Goal: Find specific page/section: Find specific page/section

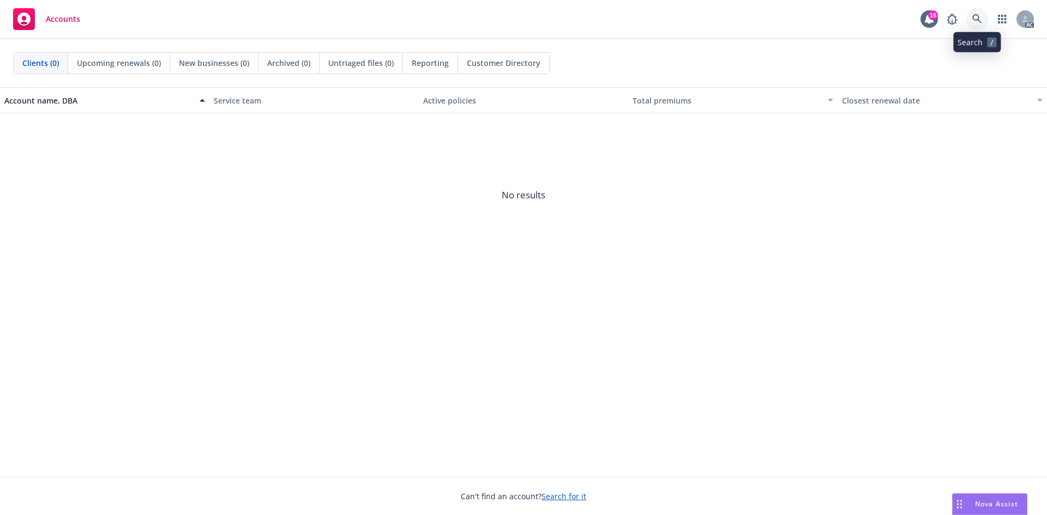
click at [985, 16] on link at bounding box center [977, 19] width 22 height 22
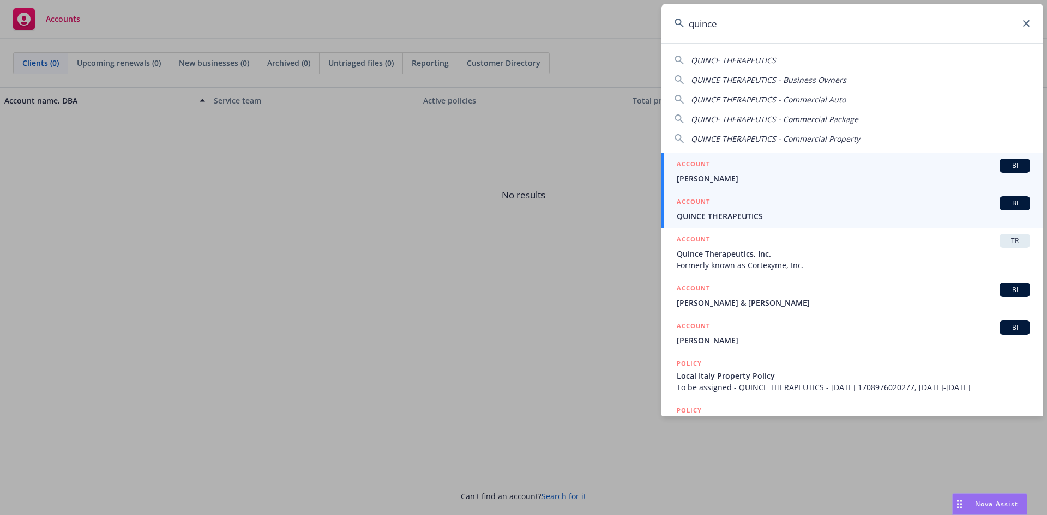
type input "quince"
click at [755, 207] on div "ACCOUNT BI" at bounding box center [853, 203] width 353 height 14
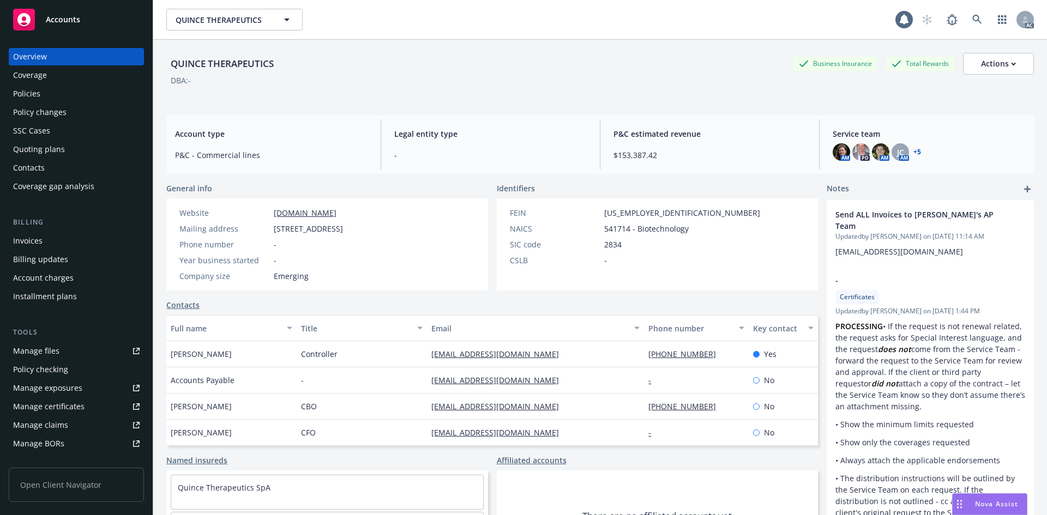
click at [71, 237] on div "Invoices" at bounding box center [76, 240] width 126 height 17
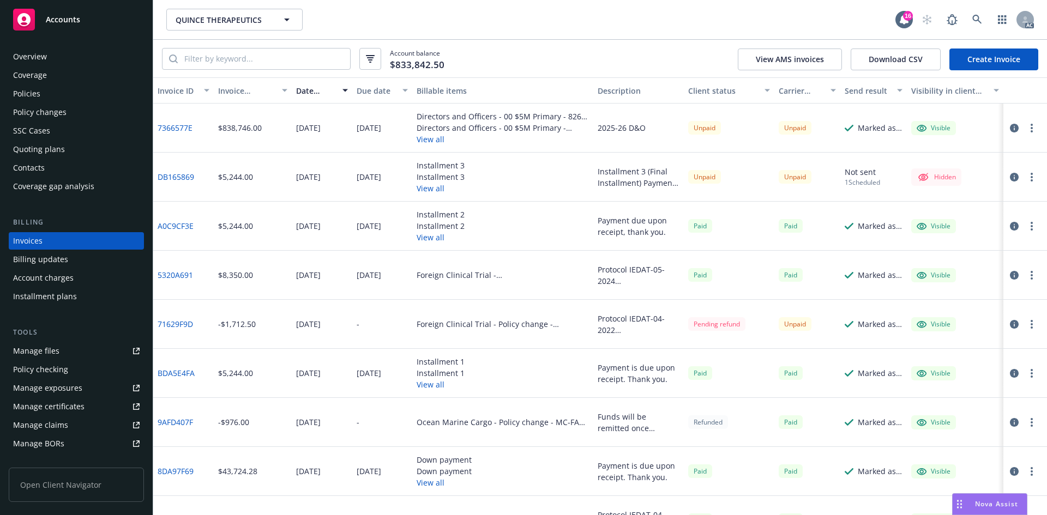
click at [964, 22] on div "AC" at bounding box center [975, 20] width 118 height 22
click at [974, 16] on icon at bounding box center [976, 19] width 9 height 9
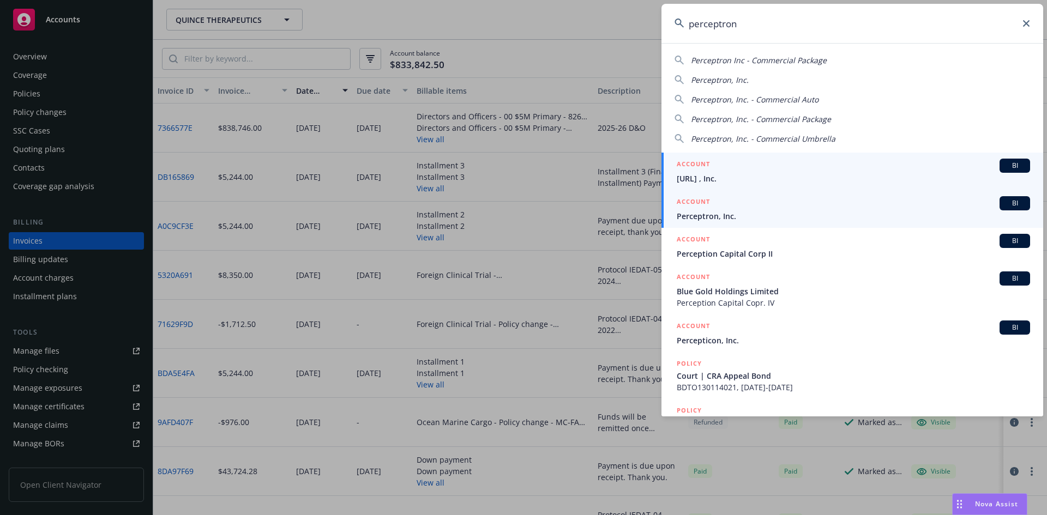
type input "perceptron"
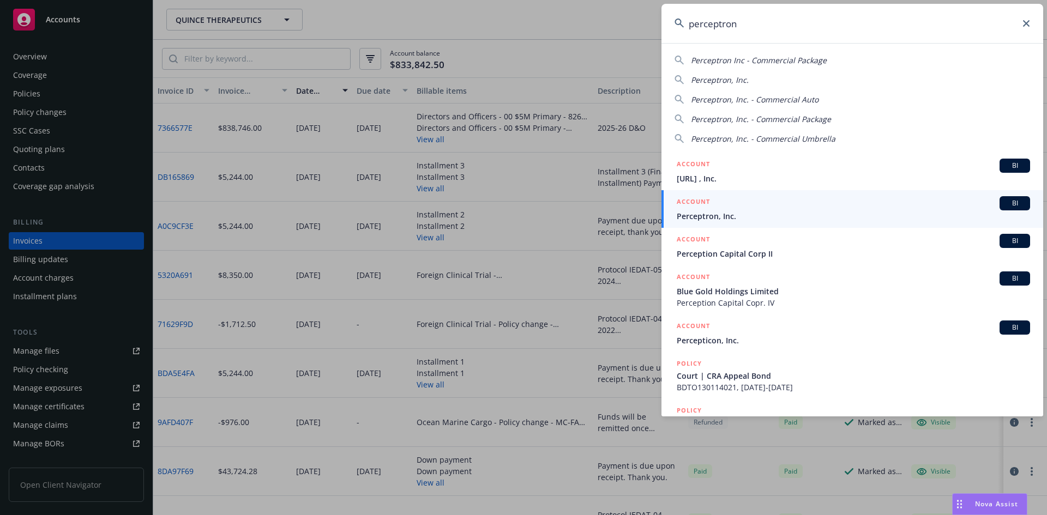
click at [769, 214] on span "Perceptron, Inc." at bounding box center [853, 215] width 353 height 11
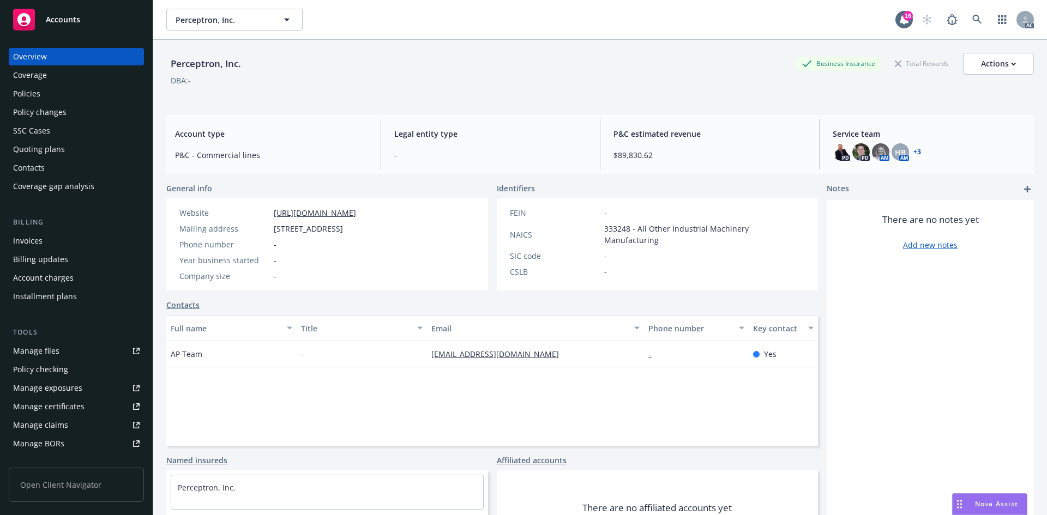
click at [51, 235] on div "Invoices" at bounding box center [76, 240] width 126 height 17
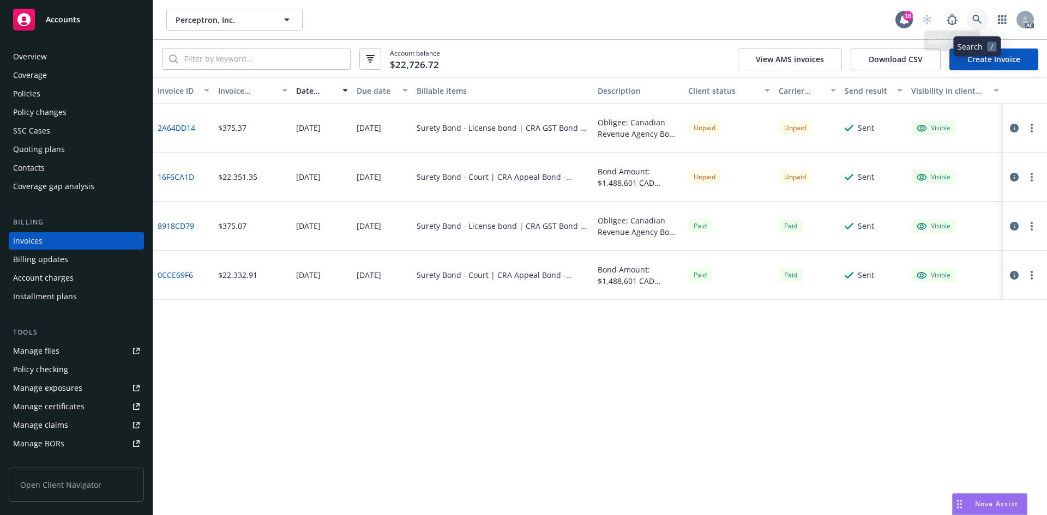
click at [977, 20] on icon at bounding box center [977, 20] width 10 height 10
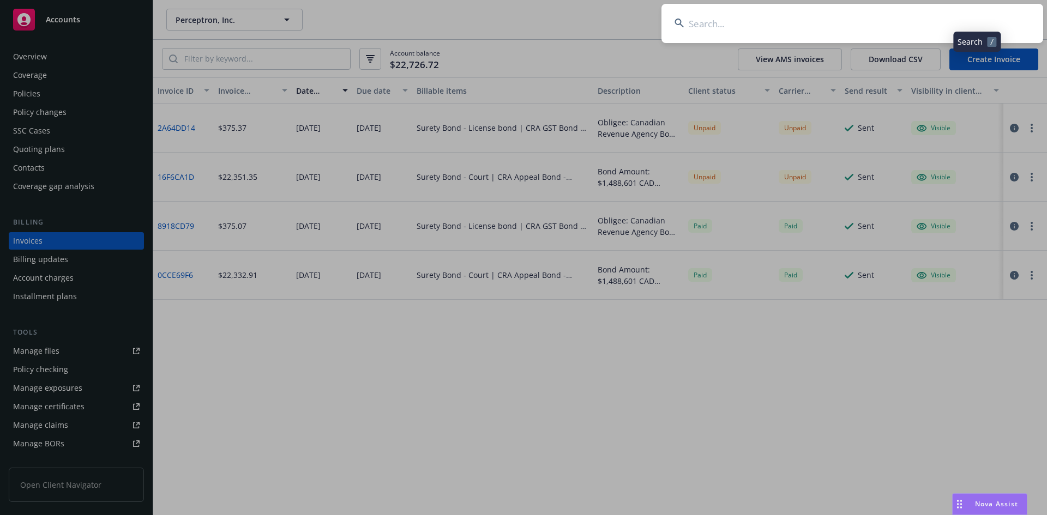
click at [896, 19] on input at bounding box center [852, 23] width 382 height 39
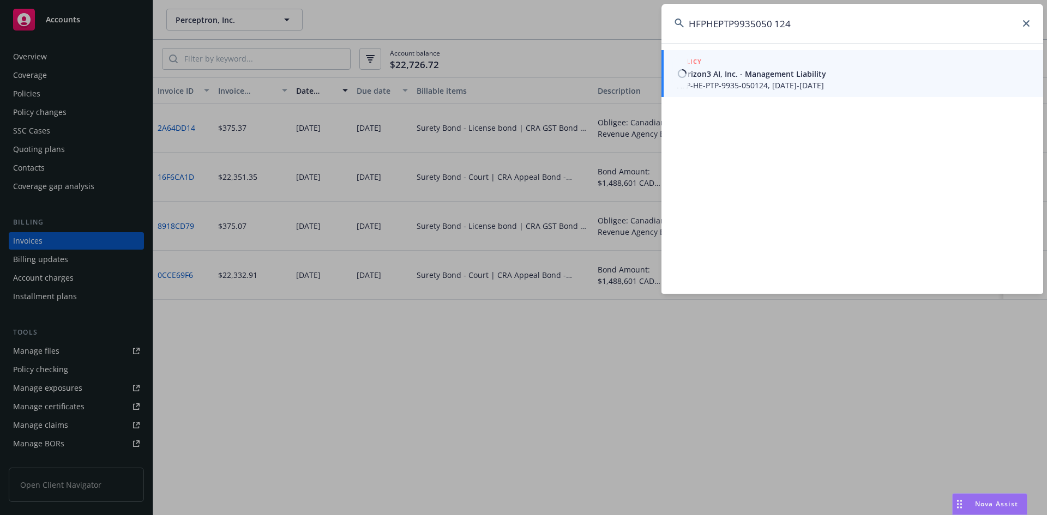
type input "HFPHEPTP9935050 124"
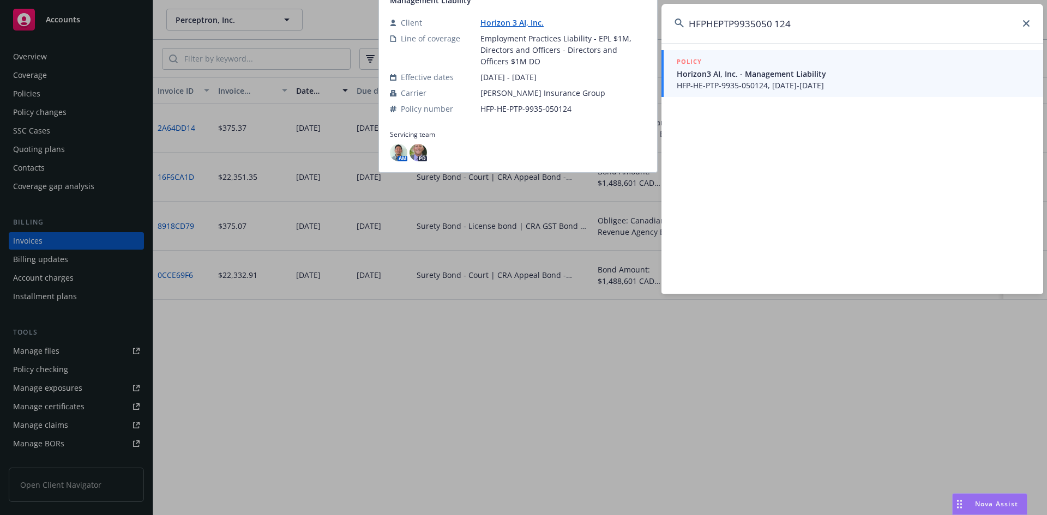
click at [777, 65] on div "POLICY" at bounding box center [853, 62] width 353 height 12
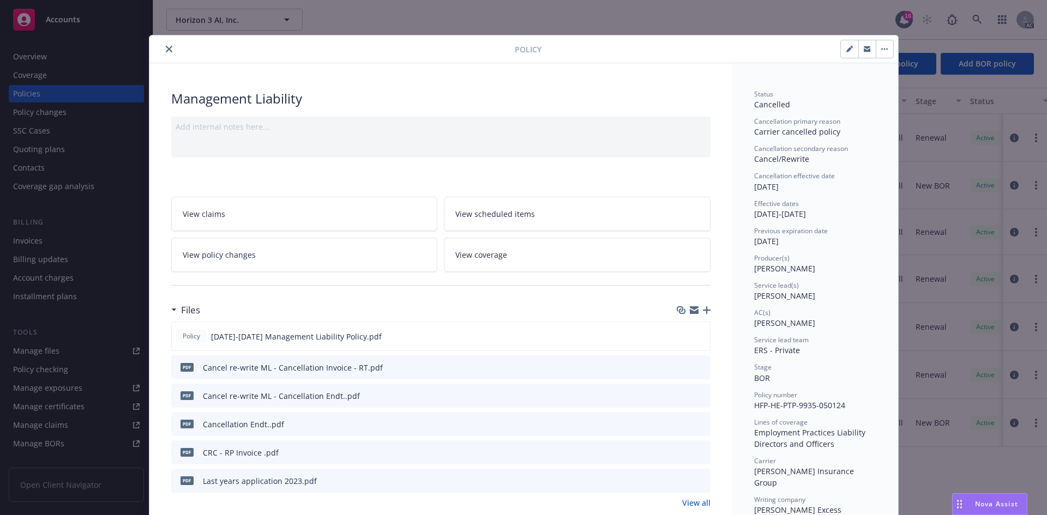
click at [162, 49] on button "close" at bounding box center [168, 49] width 13 height 13
